Goal: Task Accomplishment & Management: Manage account settings

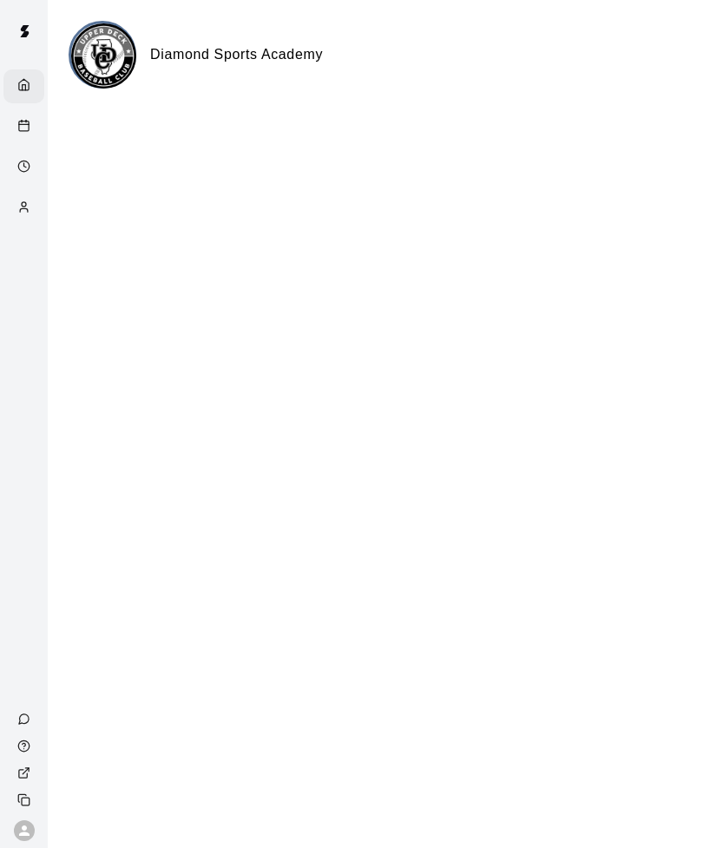
click at [30, 126] on div "Calendar" at bounding box center [28, 127] width 22 height 16
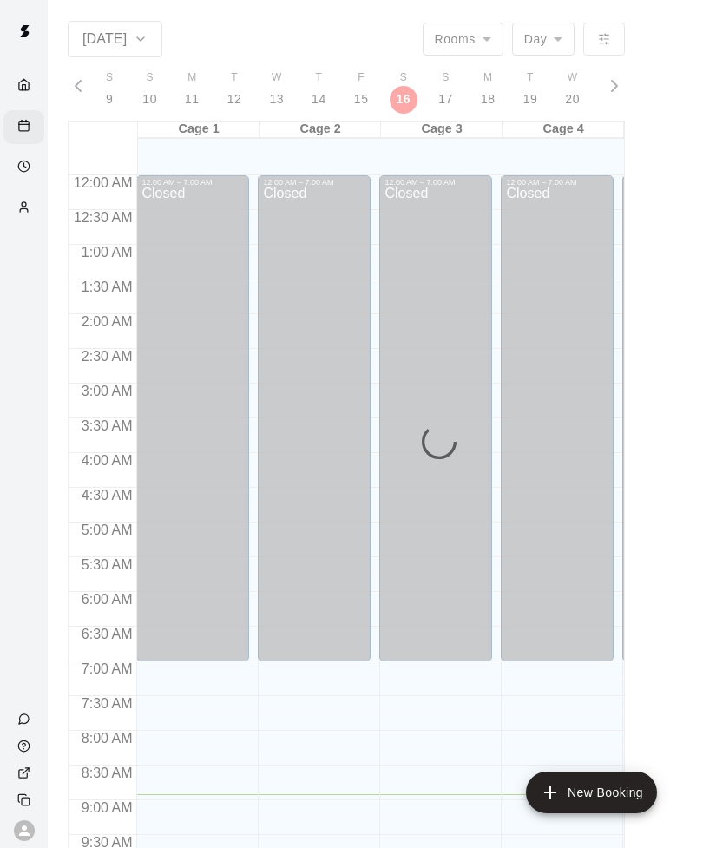
scroll to position [619, 0]
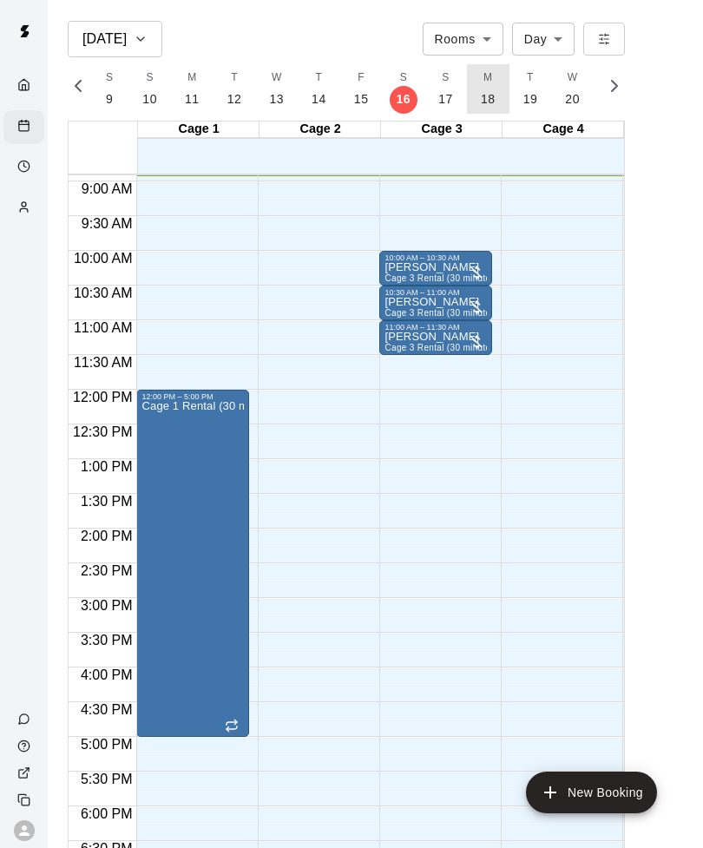
click at [485, 91] on p "18" at bounding box center [488, 99] width 15 height 18
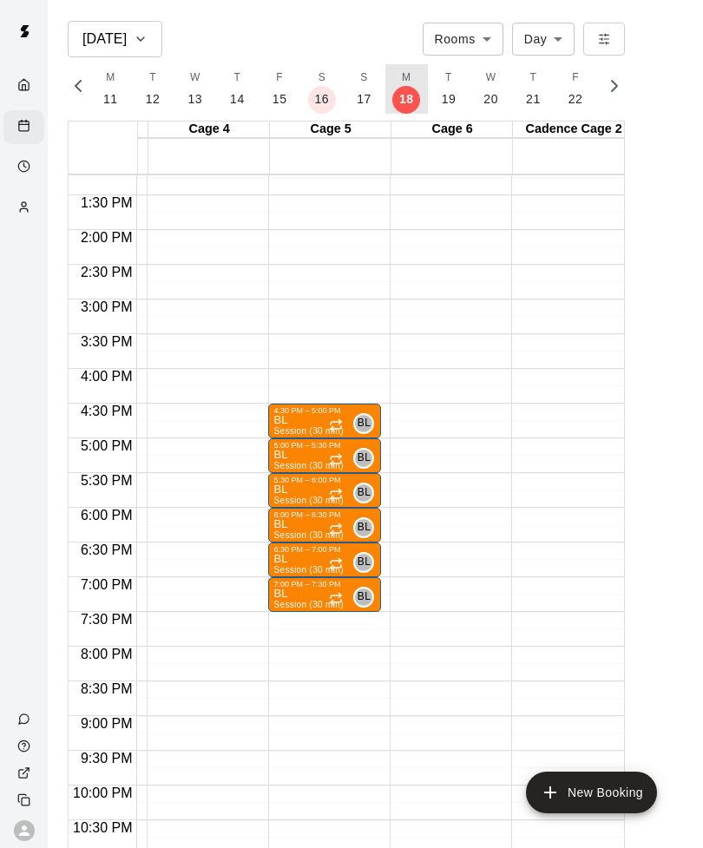
scroll to position [917, 356]
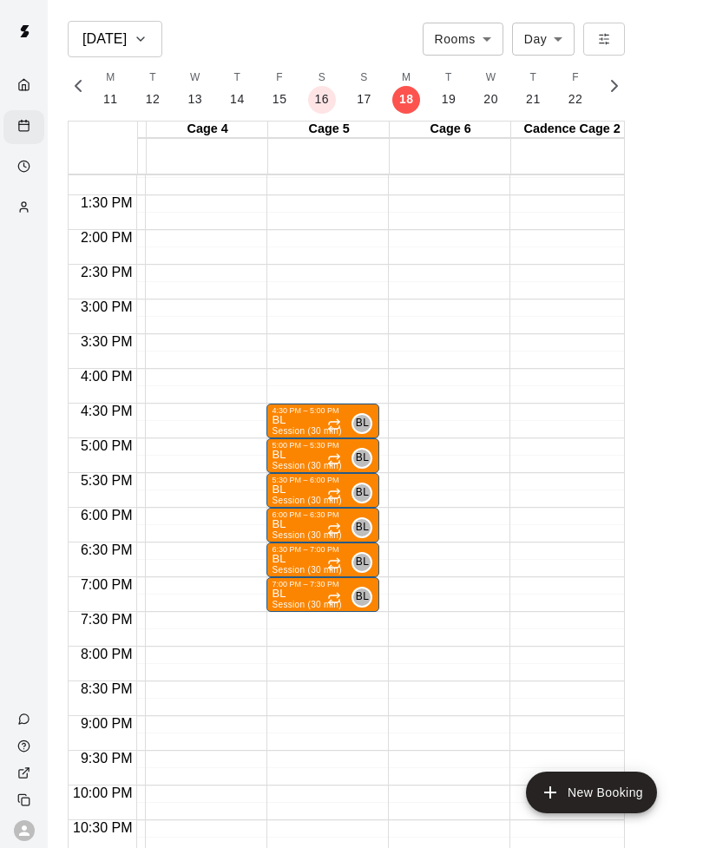
click at [327, 419] on div "BL Session (30 min)" at bounding box center [306, 839] width 69 height 848
click at [295, 513] on icon "delete" at bounding box center [290, 516] width 12 height 16
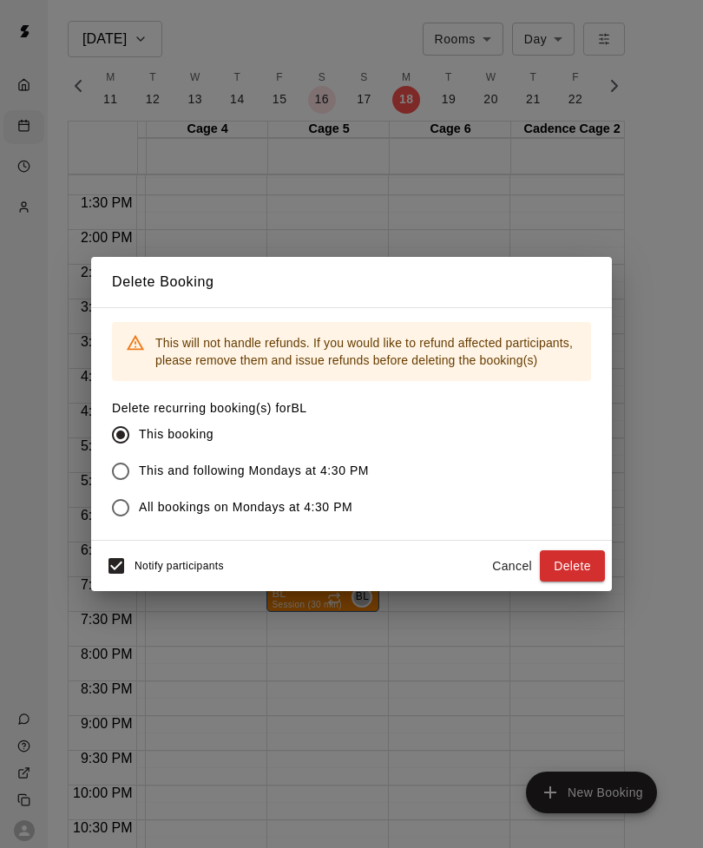
click at [573, 568] on button "Delete" at bounding box center [572, 566] width 65 height 32
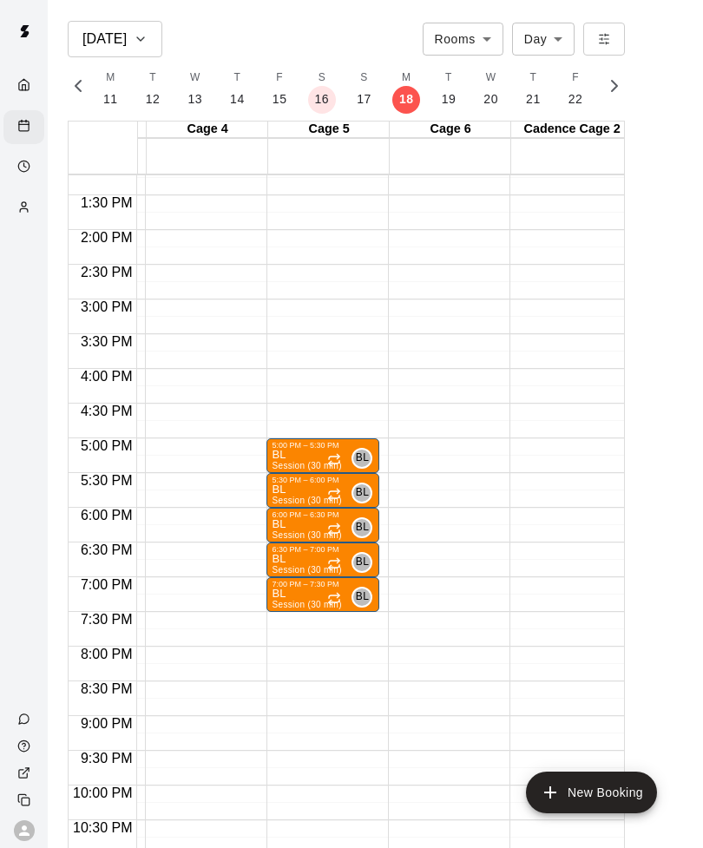
click at [293, 548] on icon "delete" at bounding box center [290, 550] width 12 height 16
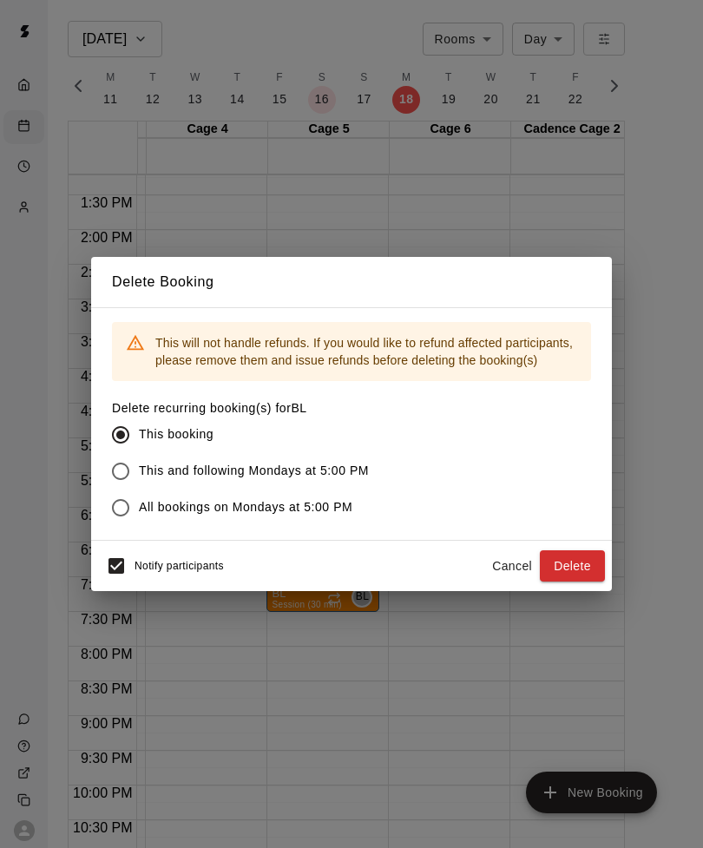
click at [574, 570] on button "Delete" at bounding box center [572, 566] width 65 height 32
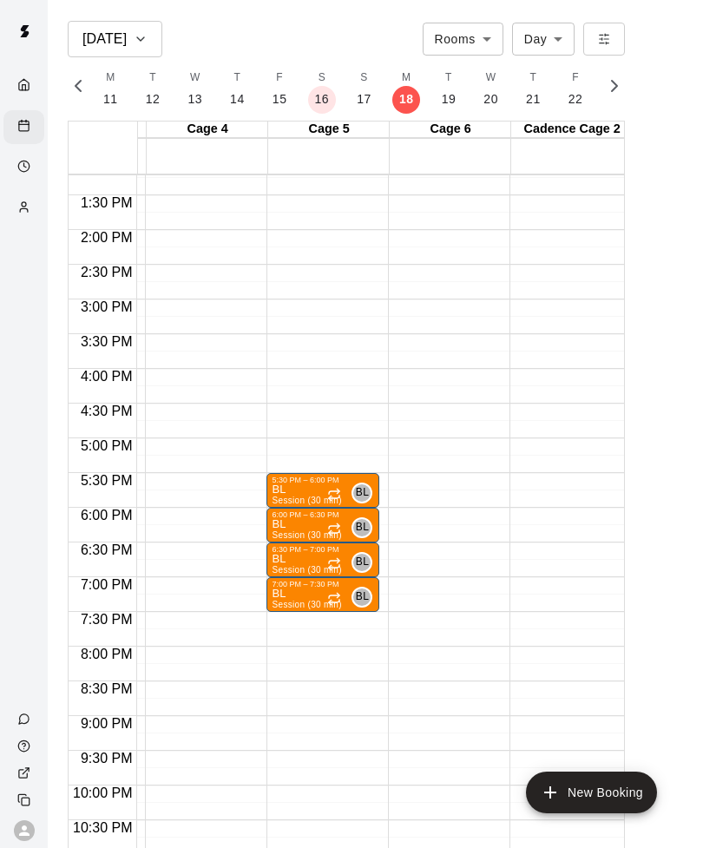
click at [331, 491] on icon "Recurring event" at bounding box center [334, 492] width 10 height 3
click at [349, 586] on icon "delete" at bounding box center [347, 590] width 12 height 16
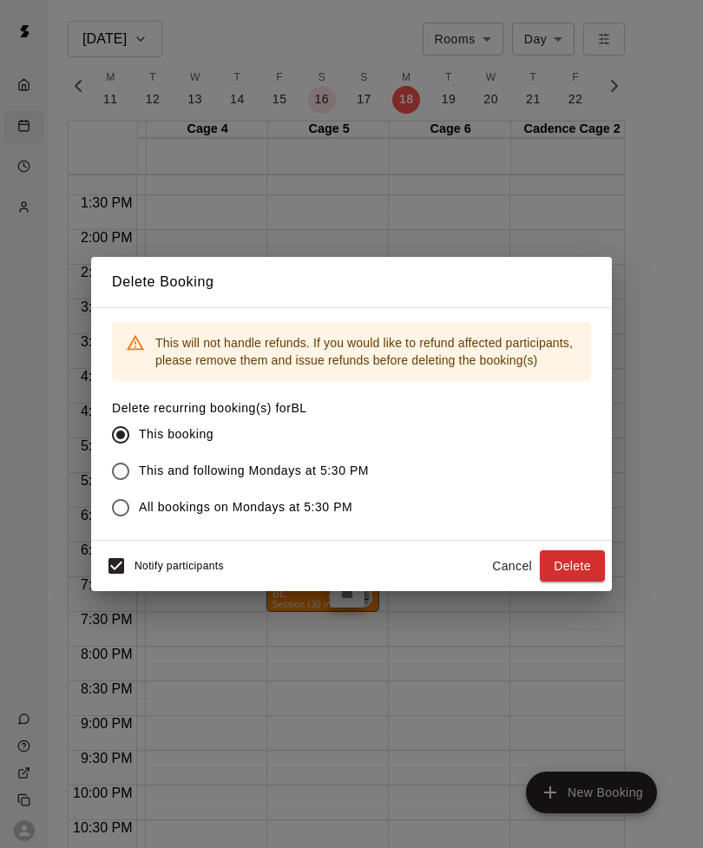
click at [584, 567] on button "Delete" at bounding box center [572, 566] width 65 height 32
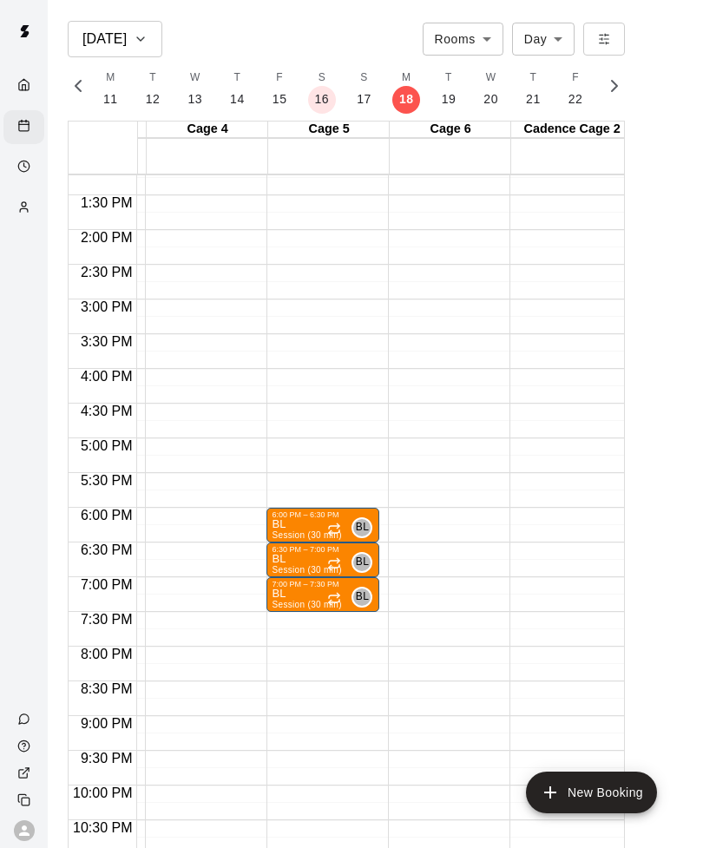
click at [323, 542] on div "6:30 PM – 7:00 PM BL Session (30 min) BL 0" at bounding box center [322, 559] width 113 height 35
click at [292, 648] on icon "delete" at bounding box center [284, 641] width 21 height 21
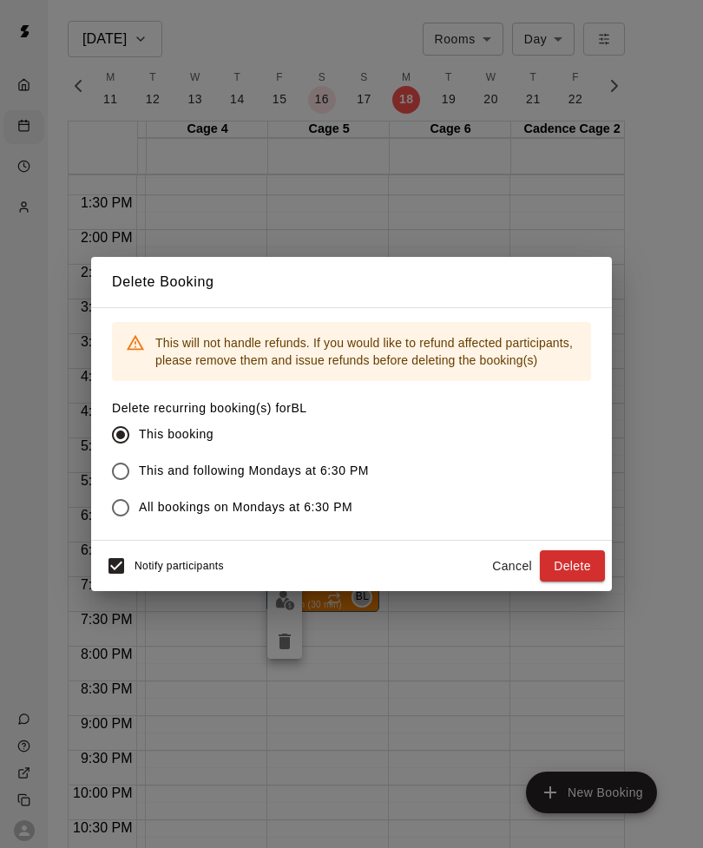
click at [584, 560] on button "Delete" at bounding box center [572, 566] width 65 height 32
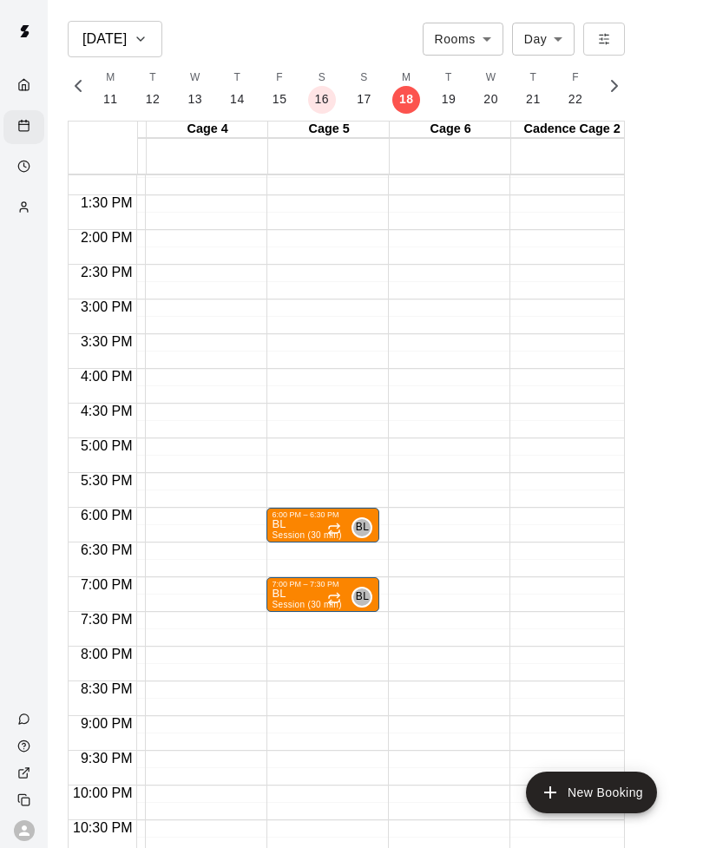
click at [329, 521] on div at bounding box center [335, 529] width 17 height 17
click at [345, 613] on icon "delete" at bounding box center [345, 620] width 12 height 16
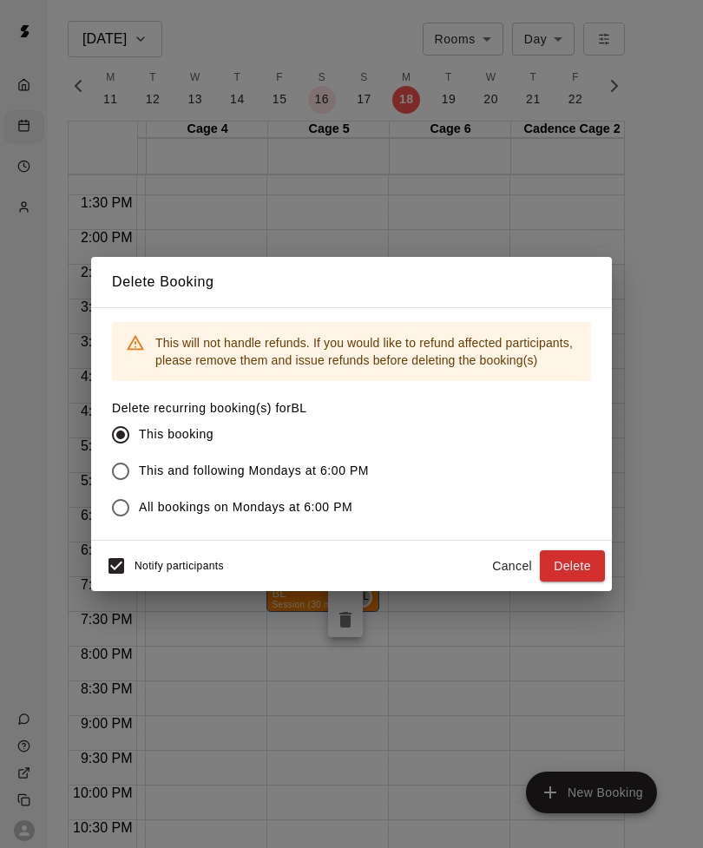
click at [588, 568] on button "Delete" at bounding box center [572, 566] width 65 height 32
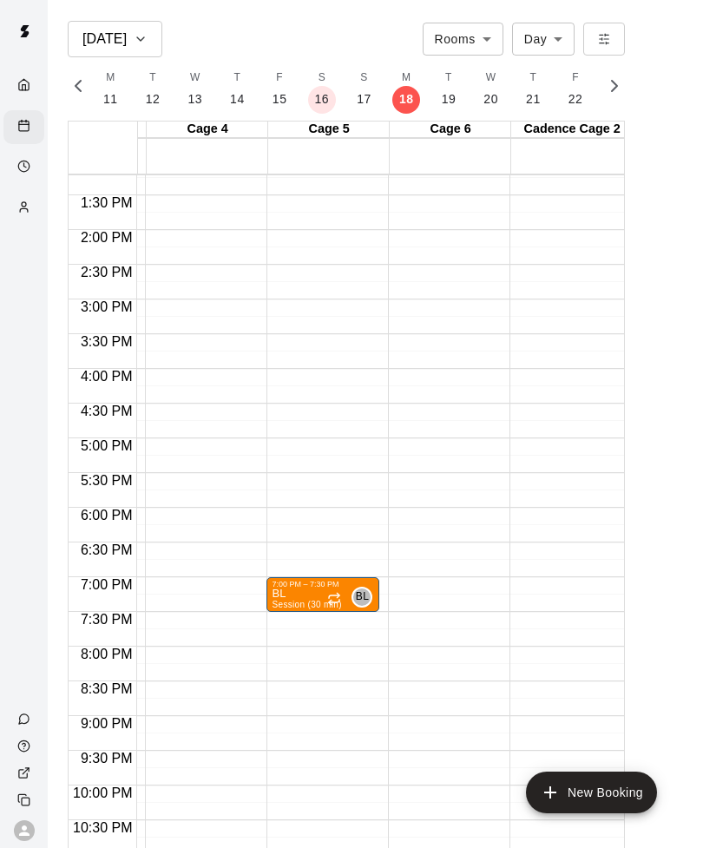
click at [291, 683] on icon "delete" at bounding box center [290, 689] width 12 height 16
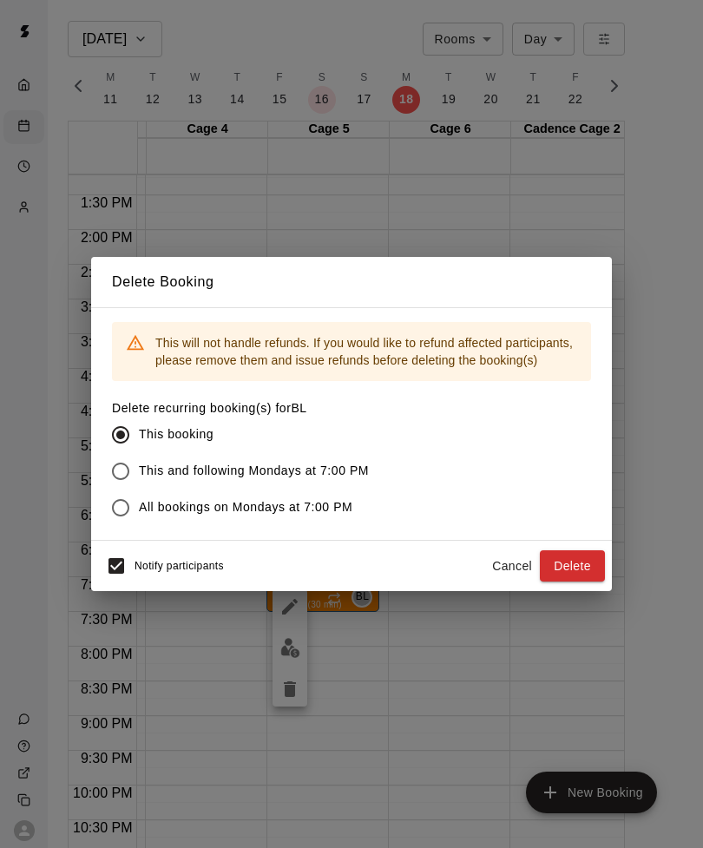
click at [572, 565] on button "Delete" at bounding box center [572, 566] width 65 height 32
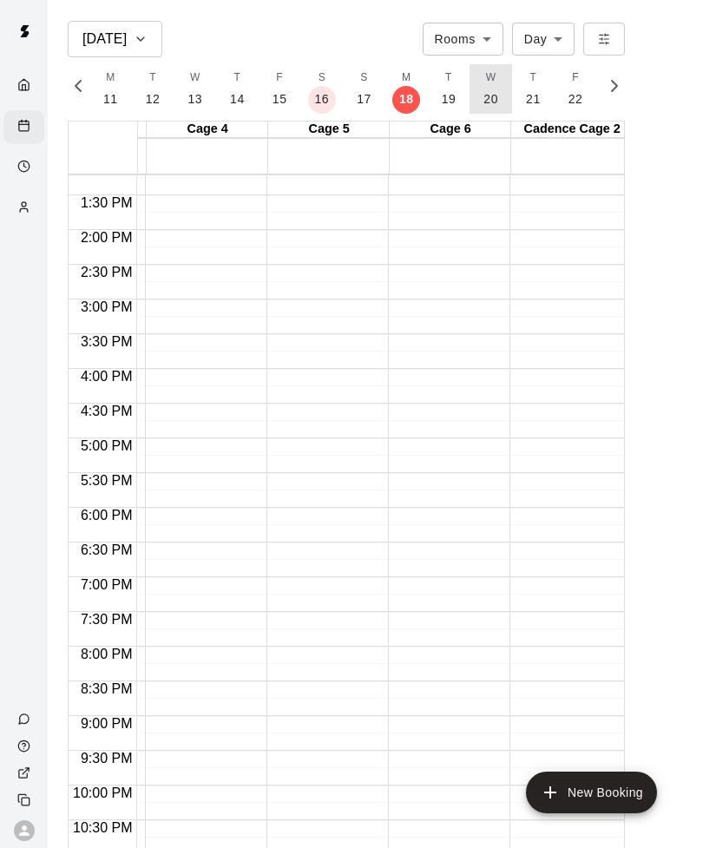
click at [486, 94] on p "20" at bounding box center [490, 99] width 15 height 18
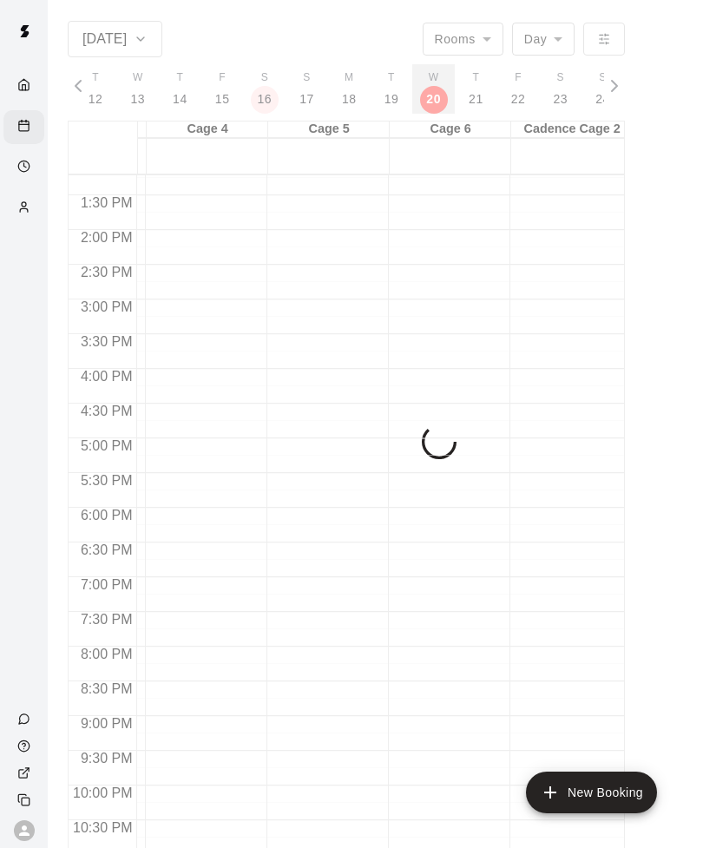
scroll to position [0, 7550]
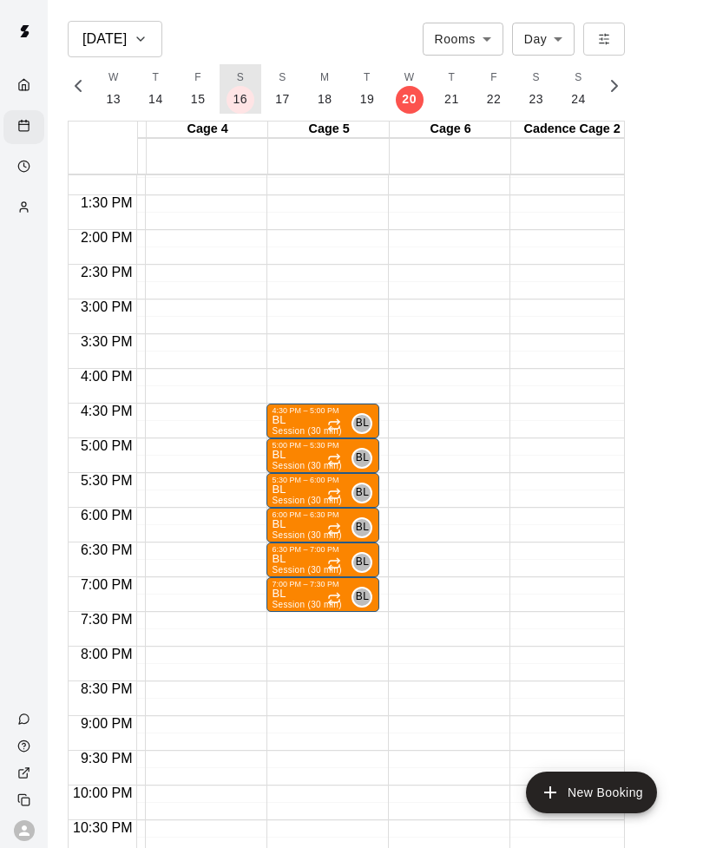
click at [242, 98] on button "S 16" at bounding box center [240, 88] width 43 height 49
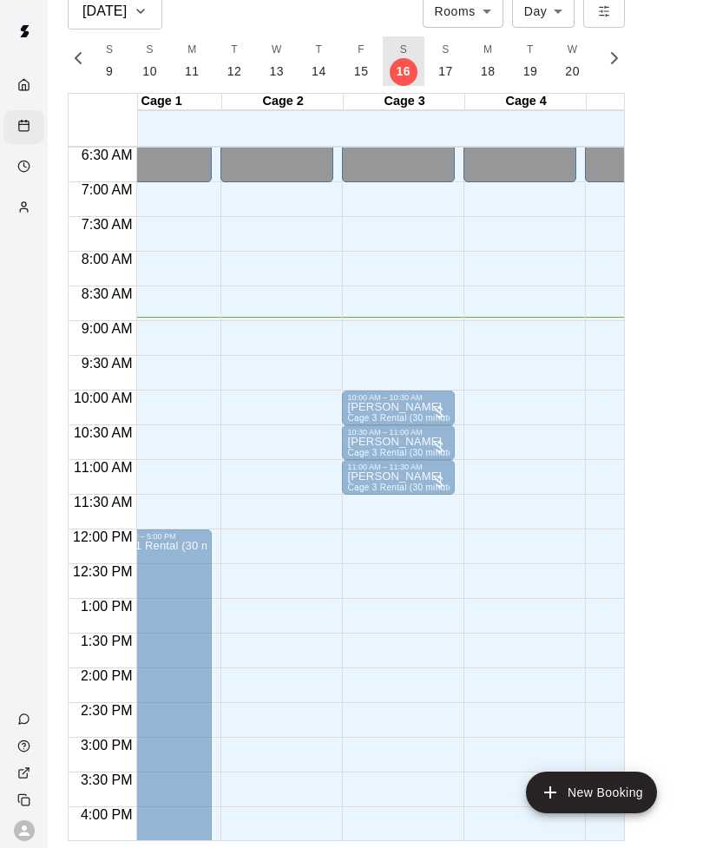
scroll to position [440, 40]
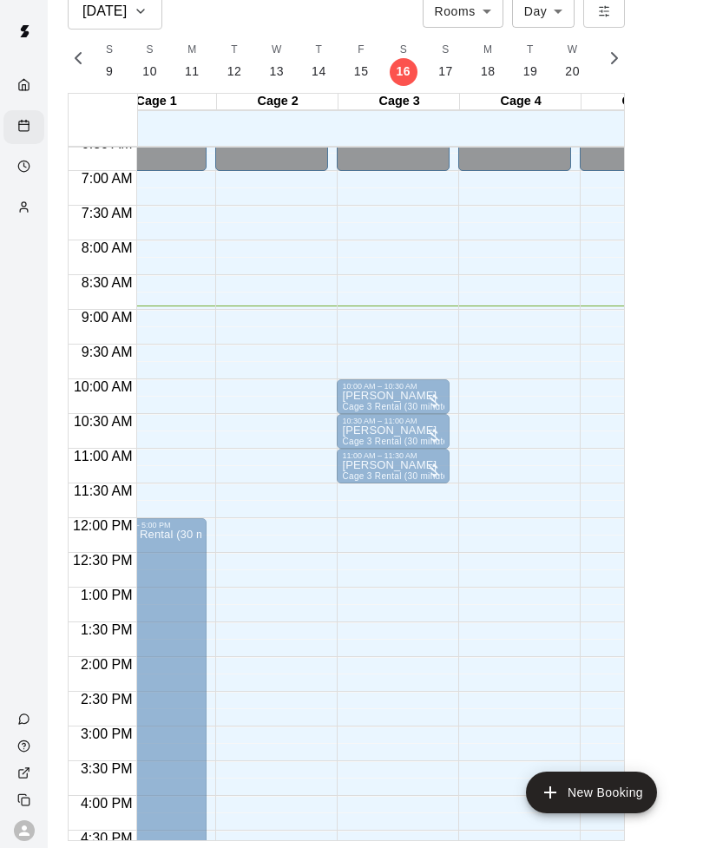
click at [540, 606] on div "12:00 AM – 7:00 AM Closed 11:00 PM – 11:59 PM Closed" at bounding box center [514, 518] width 113 height 1666
click at [438, 63] on p "17" at bounding box center [445, 71] width 15 height 18
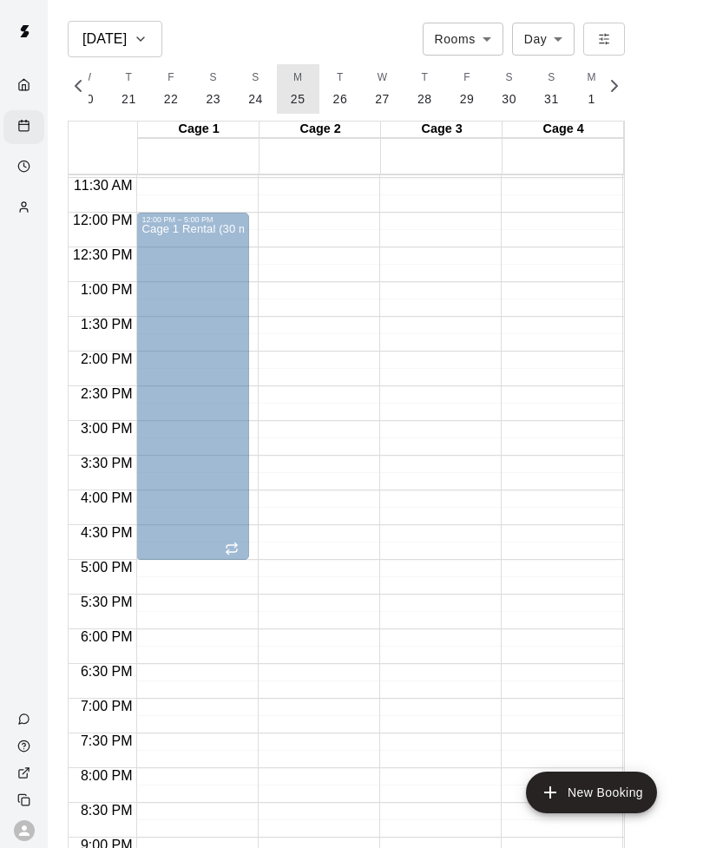
click at [294, 88] on button "M 25" at bounding box center [298, 88] width 43 height 49
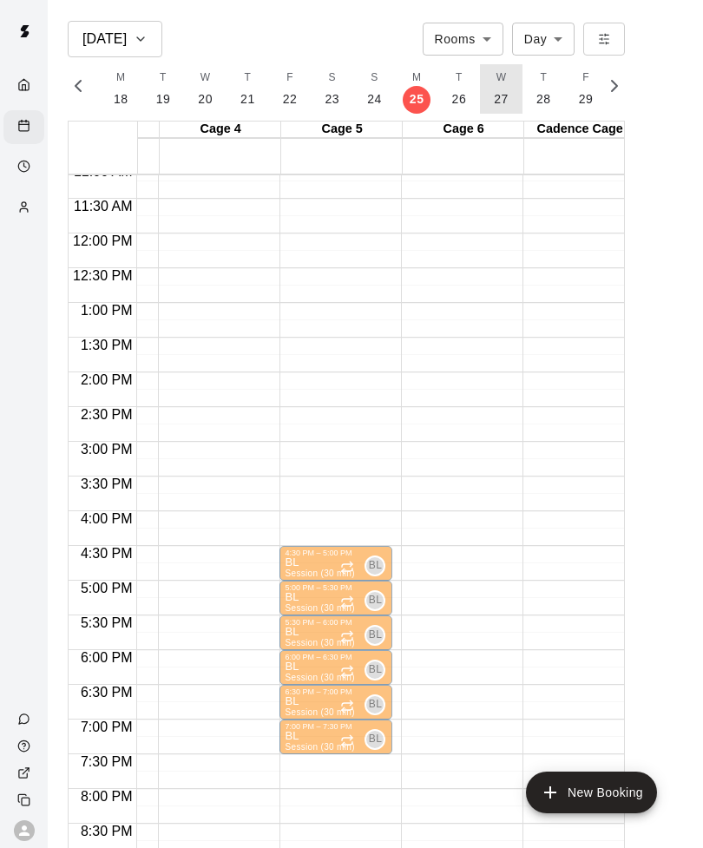
click at [494, 97] on p "27" at bounding box center [501, 99] width 15 height 18
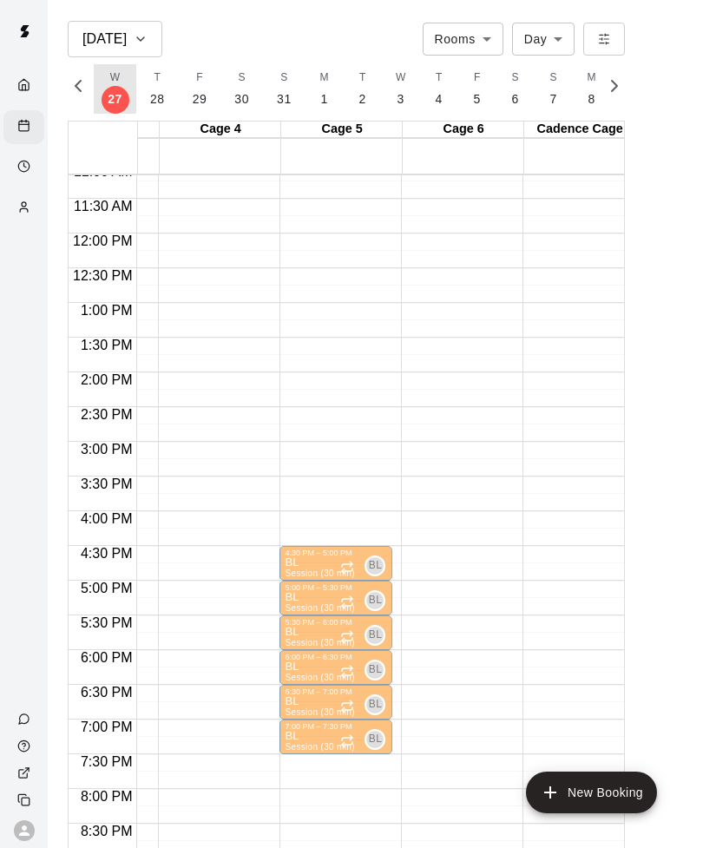
scroll to position [0, 8140]
click at [322, 84] on span "M" at bounding box center [324, 77] width 9 height 17
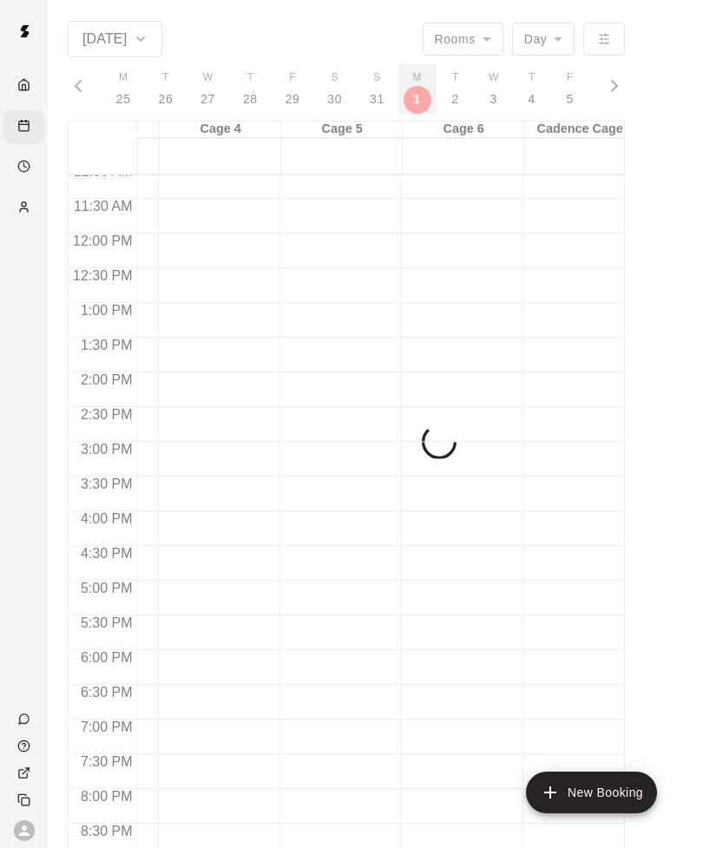
scroll to position [0, 8040]
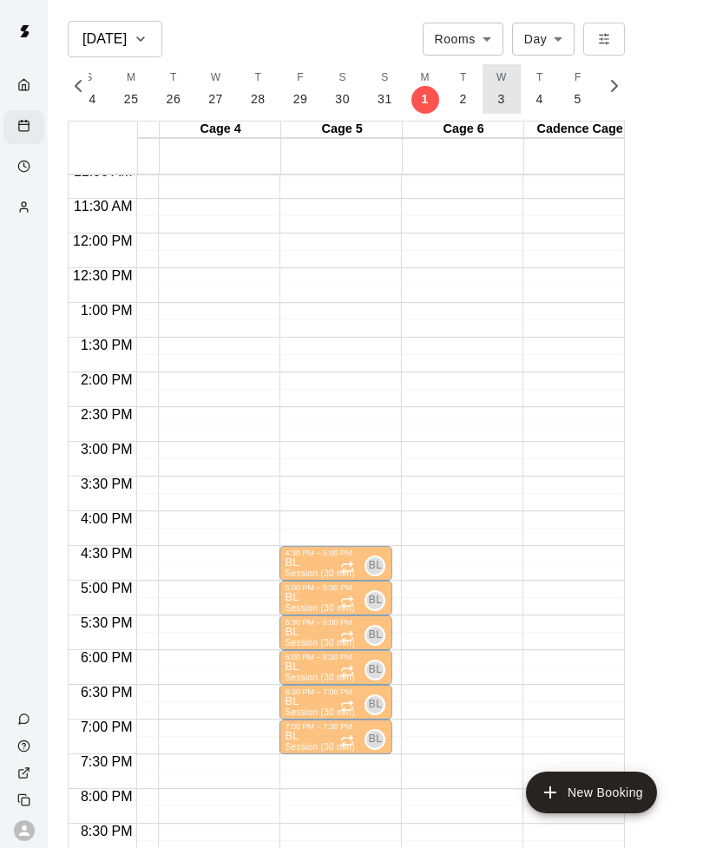
click at [505, 89] on button "W 3" at bounding box center [501, 88] width 38 height 49
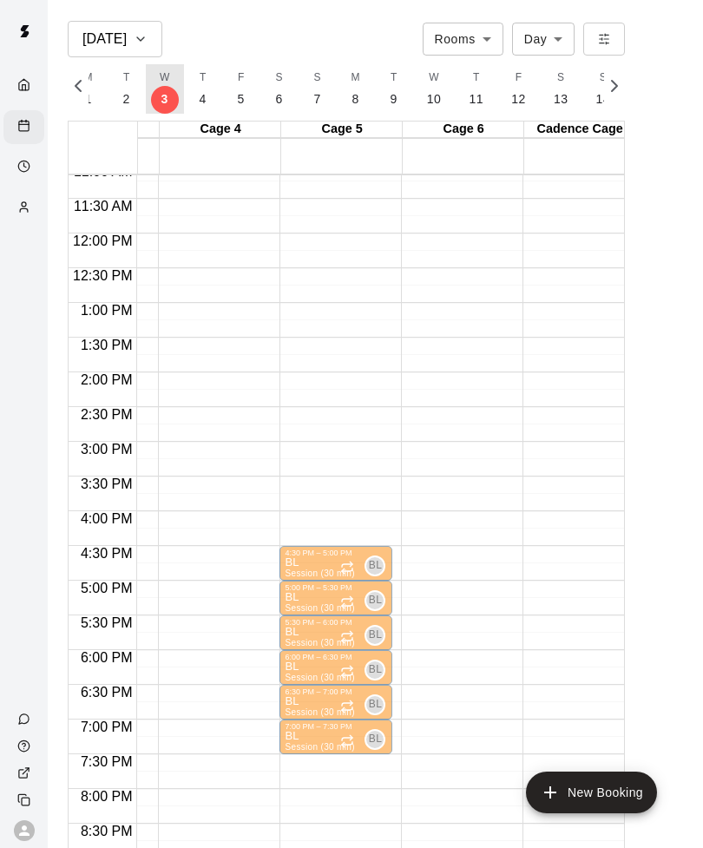
scroll to position [0, 8376]
click at [342, 95] on button "M 8" at bounding box center [356, 88] width 38 height 49
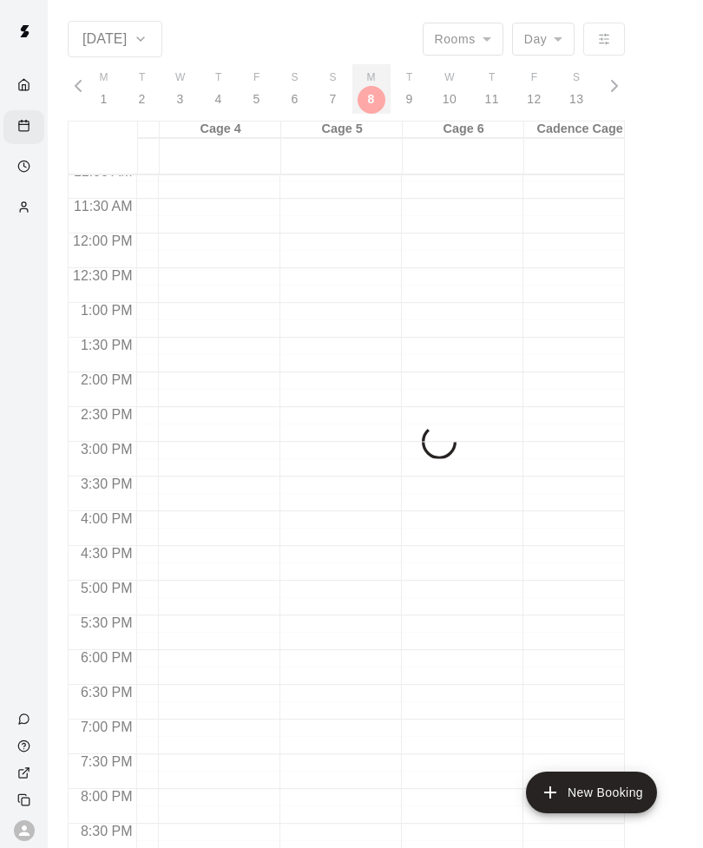
scroll to position [0, 8325]
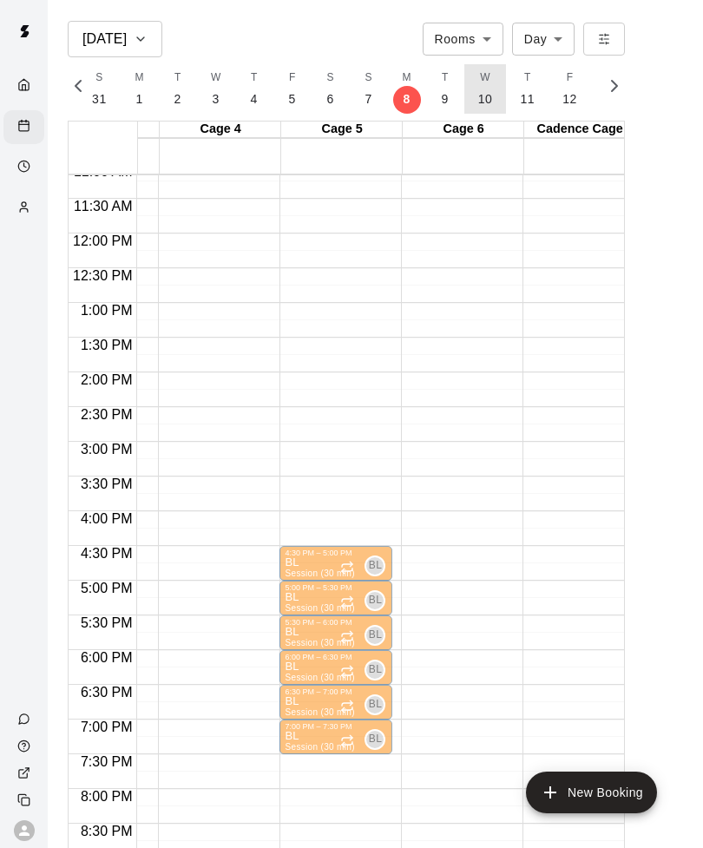
click at [479, 90] on p "10" at bounding box center [485, 99] width 15 height 18
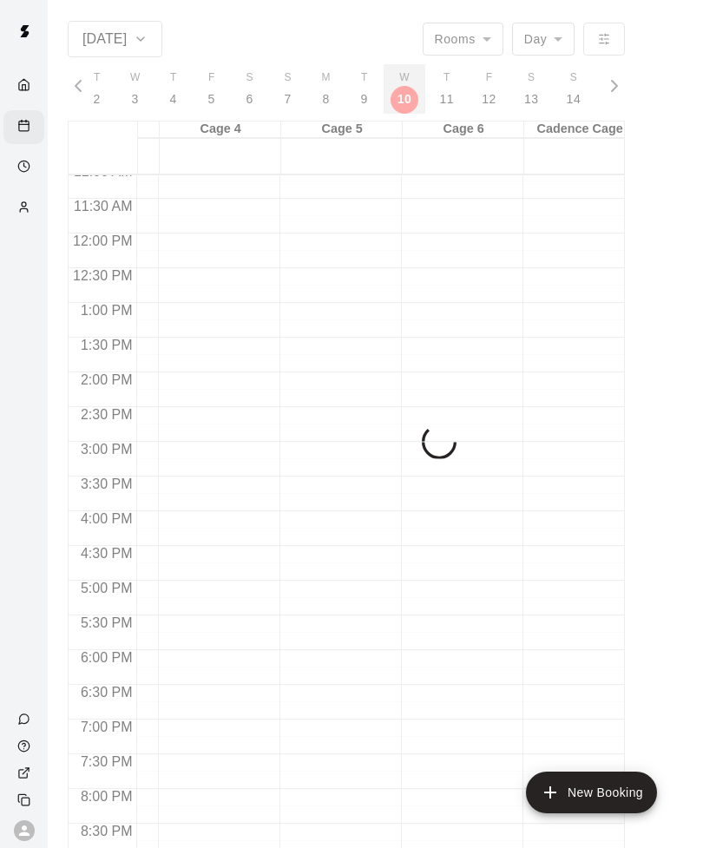
scroll to position [0, 8407]
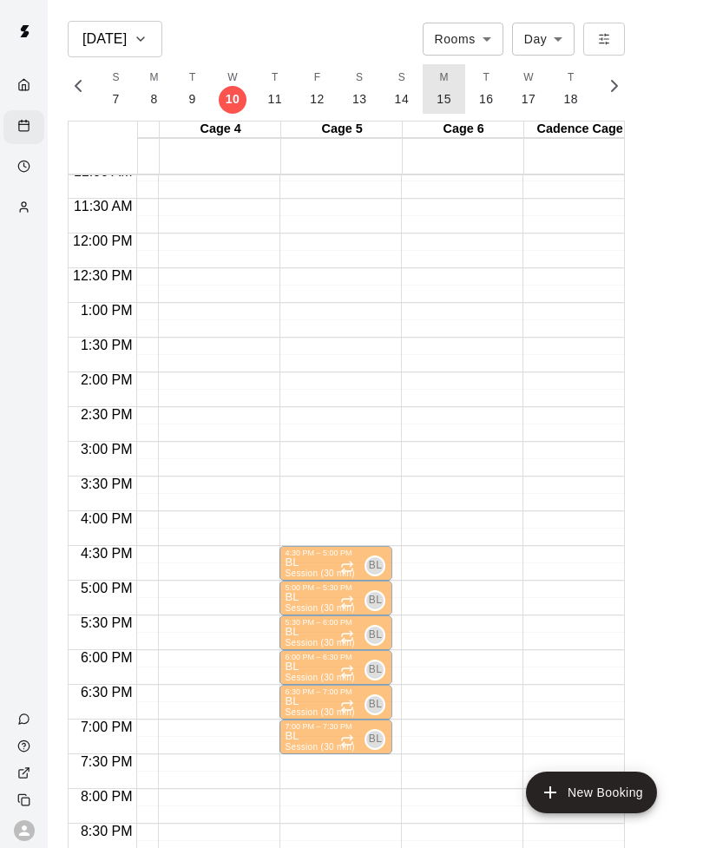
click at [445, 82] on button "M 15" at bounding box center [444, 88] width 43 height 49
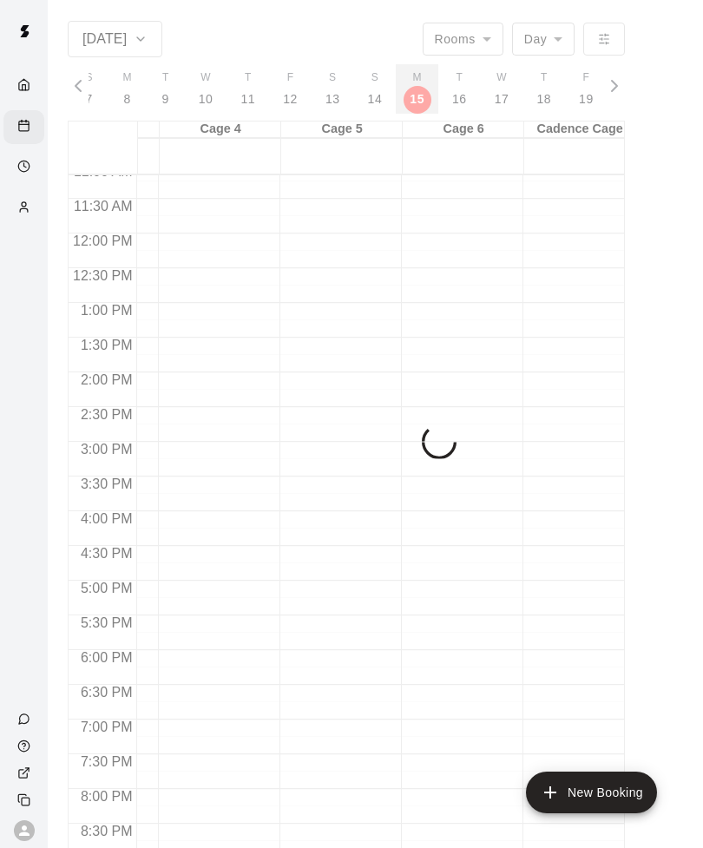
scroll to position [0, 8611]
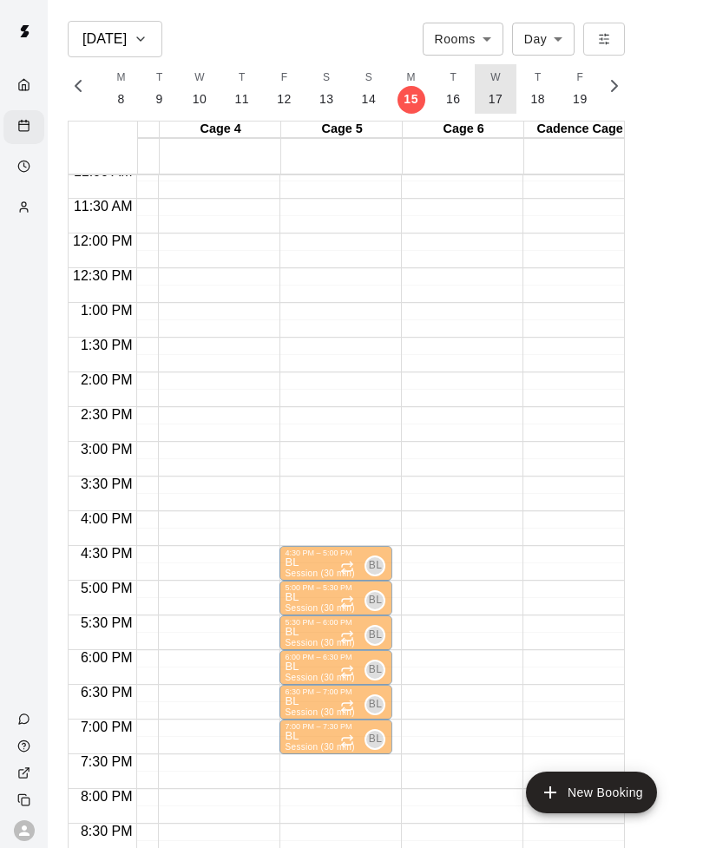
click at [495, 88] on button "W 17" at bounding box center [496, 88] width 43 height 49
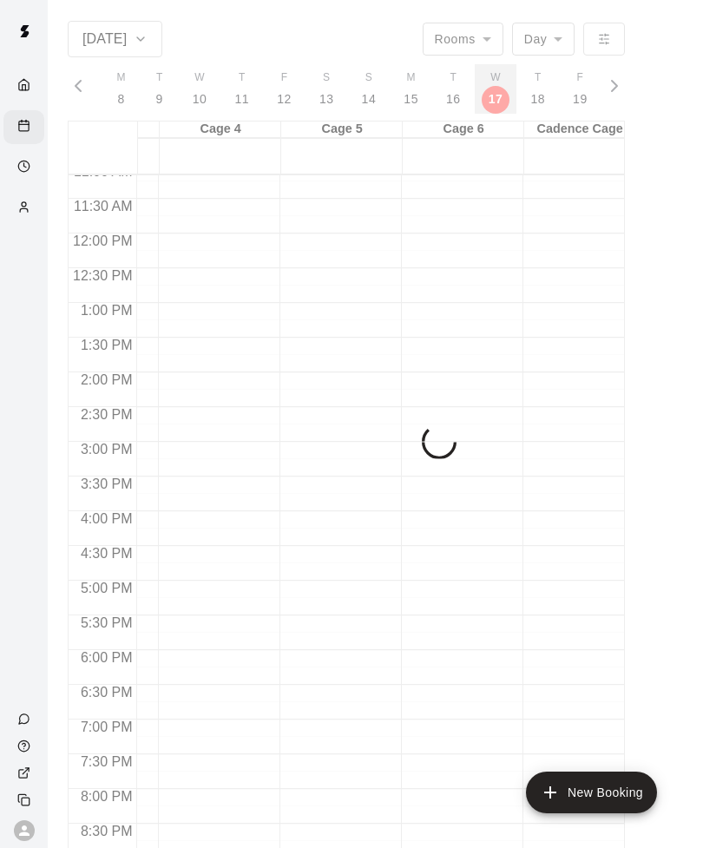
scroll to position [0, 8692]
